Goal: Task Accomplishment & Management: Manage account settings

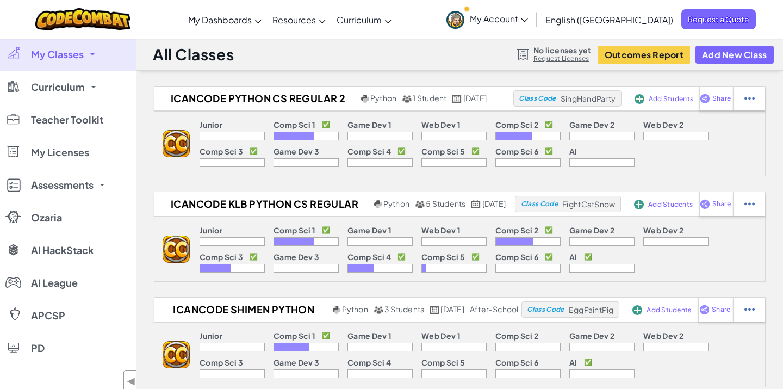
scroll to position [15, 0]
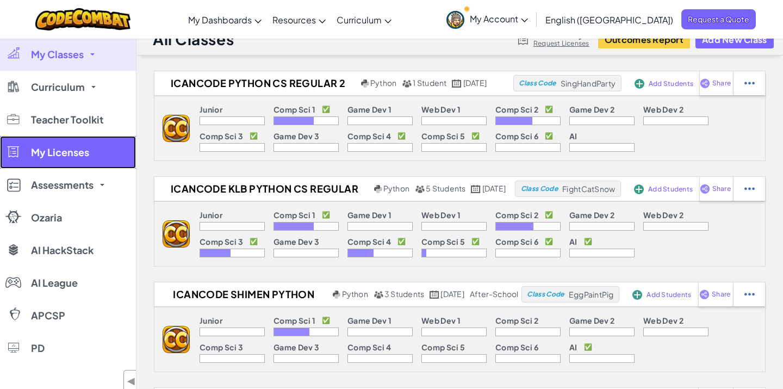
click at [79, 160] on link "My Licenses" at bounding box center [68, 152] width 136 height 33
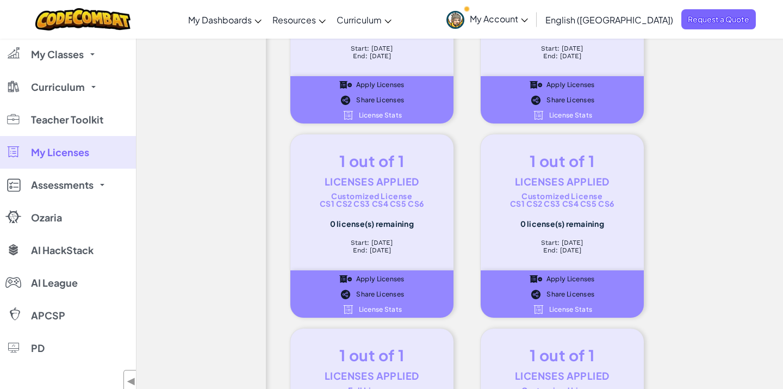
scroll to position [7907, 0]
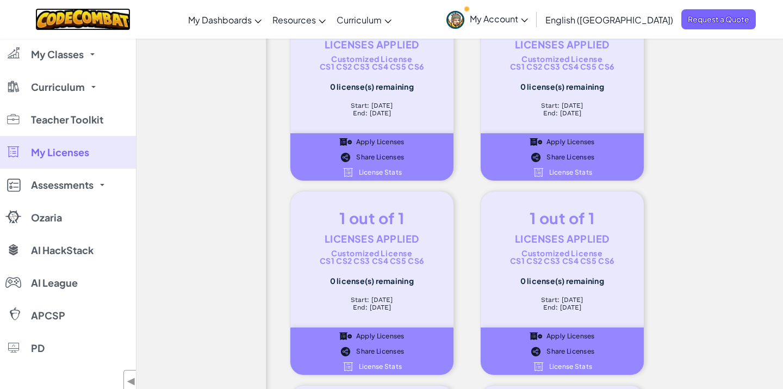
click at [130, 11] on img at bounding box center [82, 19] width 95 height 22
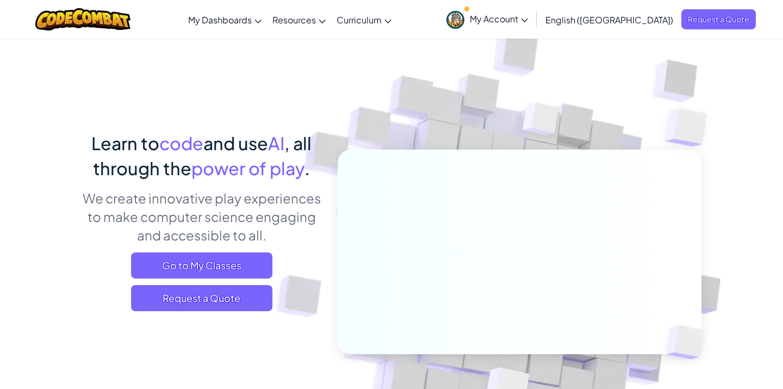
click at [533, 26] on link "My Account" at bounding box center [487, 19] width 92 height 34
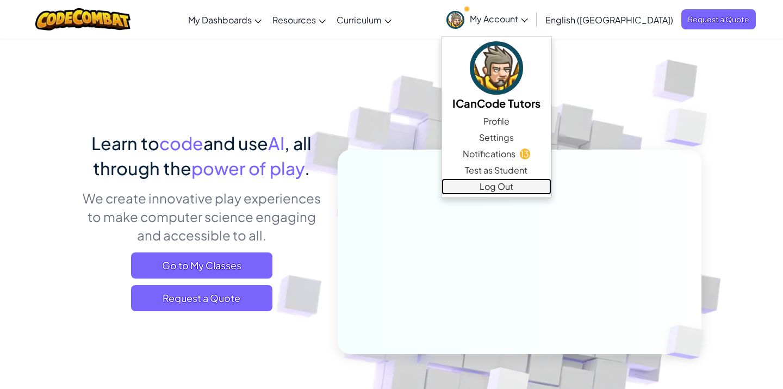
click at [551, 189] on link "Log Out" at bounding box center [496, 186] width 110 height 16
